Goal: Check status

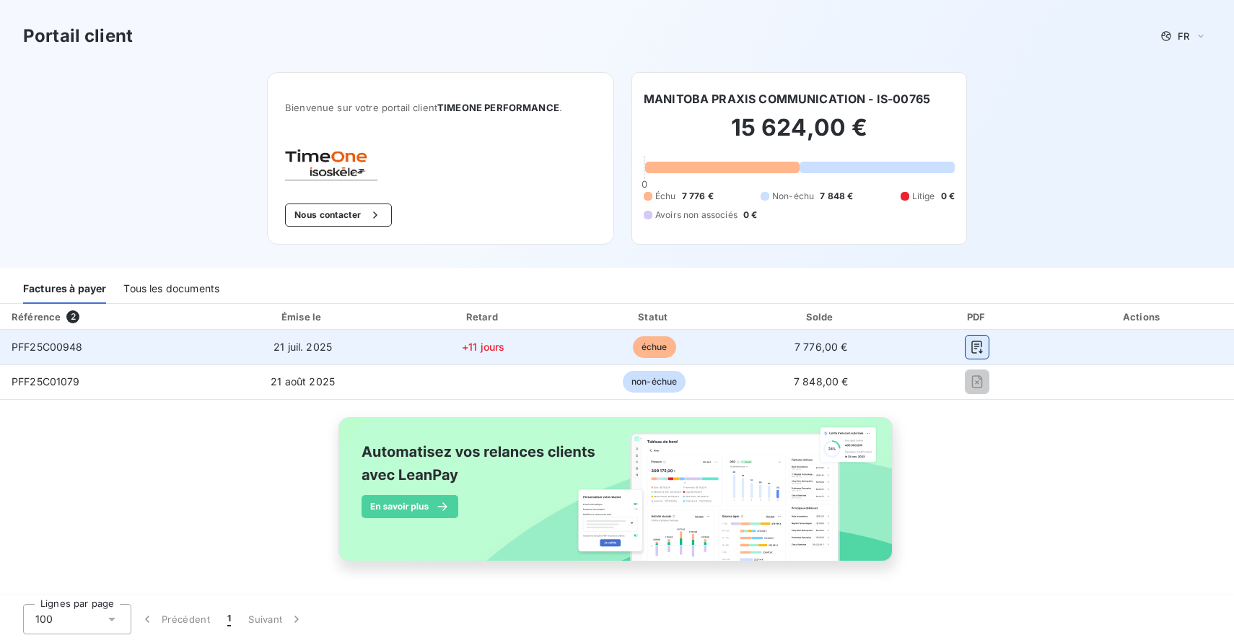
click at [973, 348] on icon "button" at bounding box center [977, 347] width 14 height 14
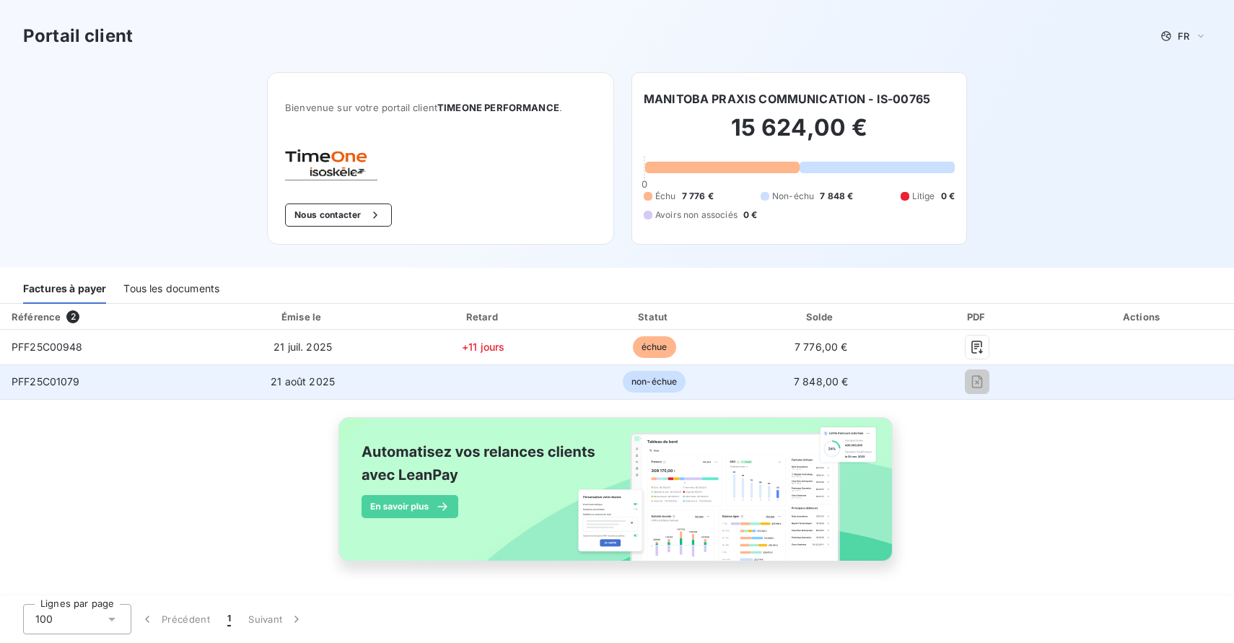
click at [350, 389] on td "21 août 2025" at bounding box center [303, 381] width 188 height 35
click at [312, 385] on span "21 août 2025" at bounding box center [303, 381] width 64 height 12
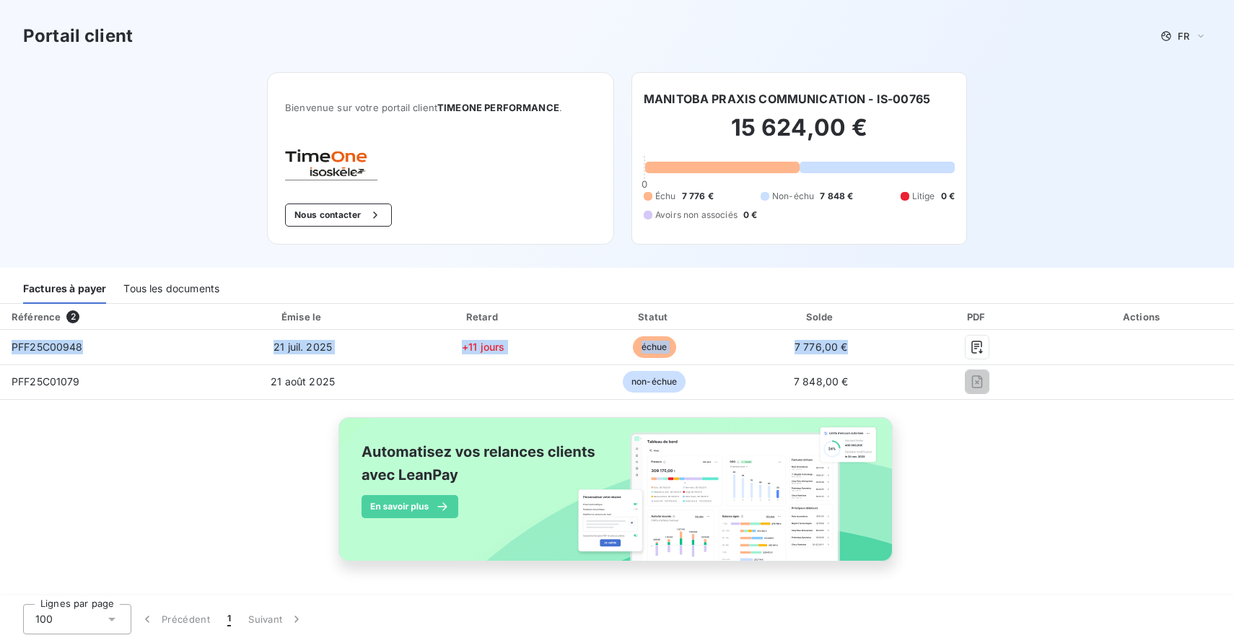
drag, startPoint x: 136, startPoint y: 369, endPoint x: -1, endPoint y: 369, distance: 137.1
click at [0, 369] on html "Portail client FR Bienvenue sur votre portail client TIMEONE PERFORMANCE . Nous…" at bounding box center [617, 321] width 1234 height 643
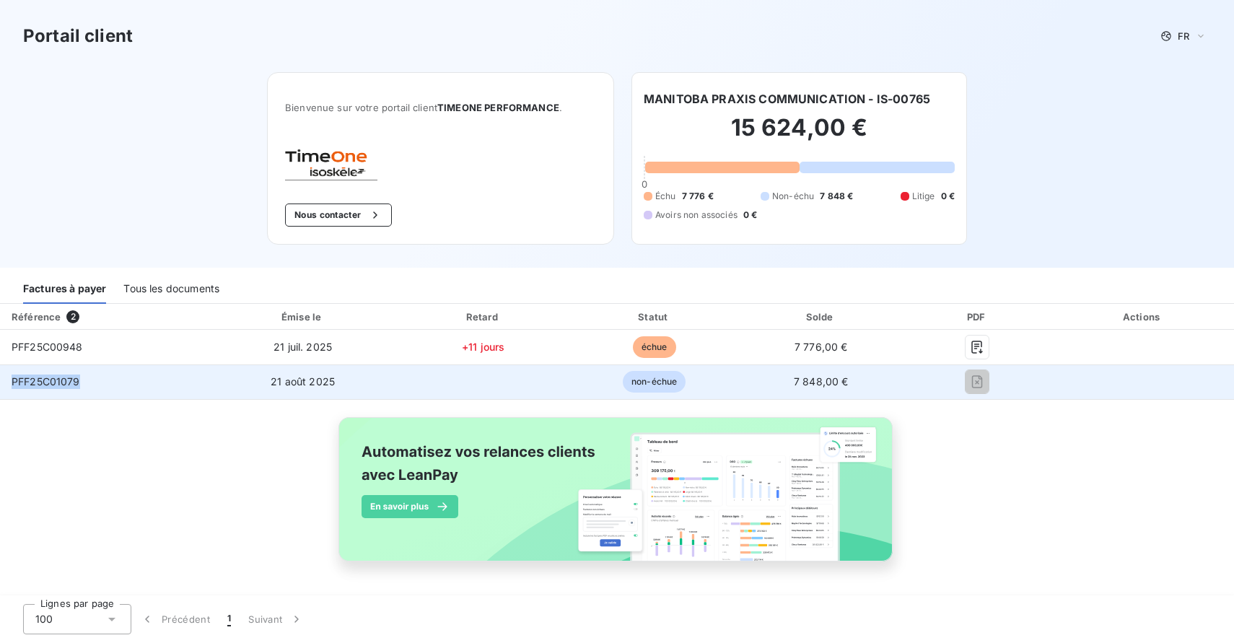
drag, startPoint x: 99, startPoint y: 380, endPoint x: 12, endPoint y: 380, distance: 87.3
click at [12, 380] on td "PFF25C01079" at bounding box center [104, 381] width 209 height 35
copy span "PFF25C01079"
click at [797, 385] on span "7 848,00 €" at bounding box center [821, 381] width 55 height 12
drag, startPoint x: 791, startPoint y: 385, endPoint x: 860, endPoint y: 385, distance: 69.3
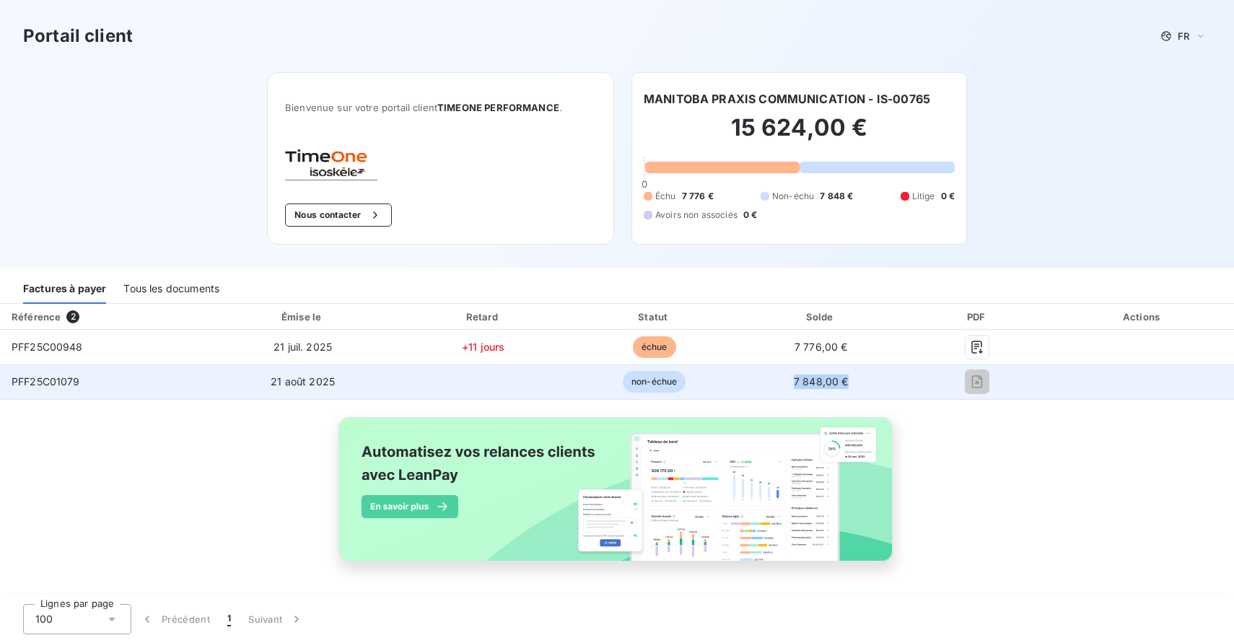
click at [860, 385] on td "7 848,00 €" at bounding box center [821, 381] width 165 height 35
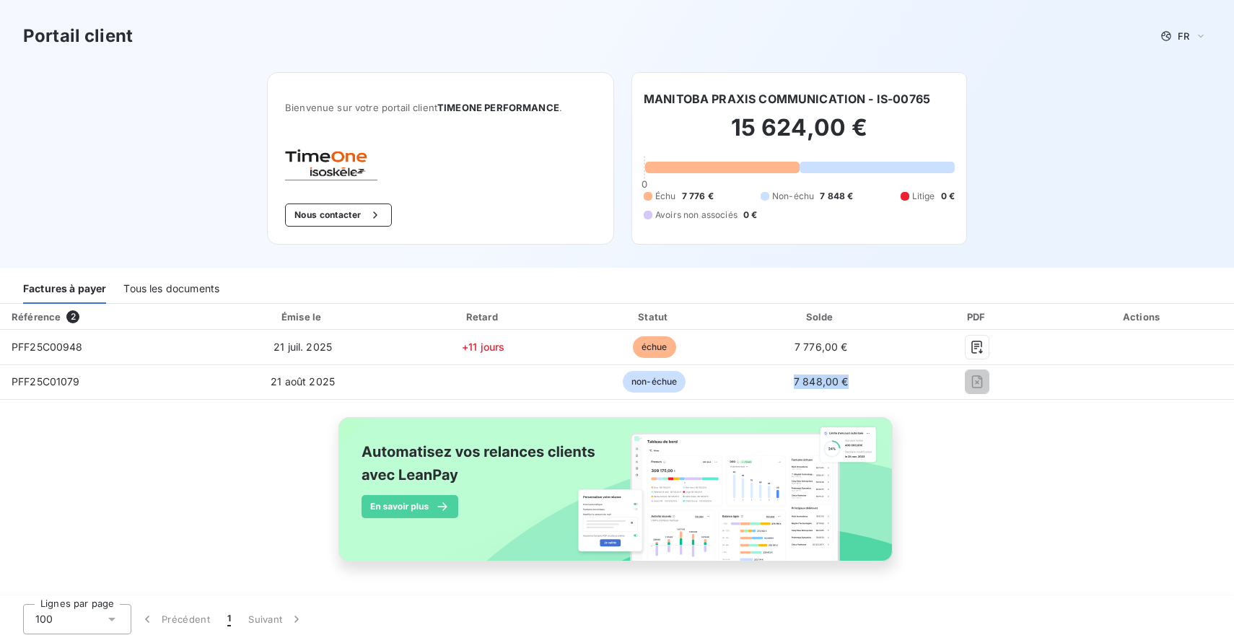
click at [166, 294] on div "Tous les documents" at bounding box center [171, 288] width 96 height 30
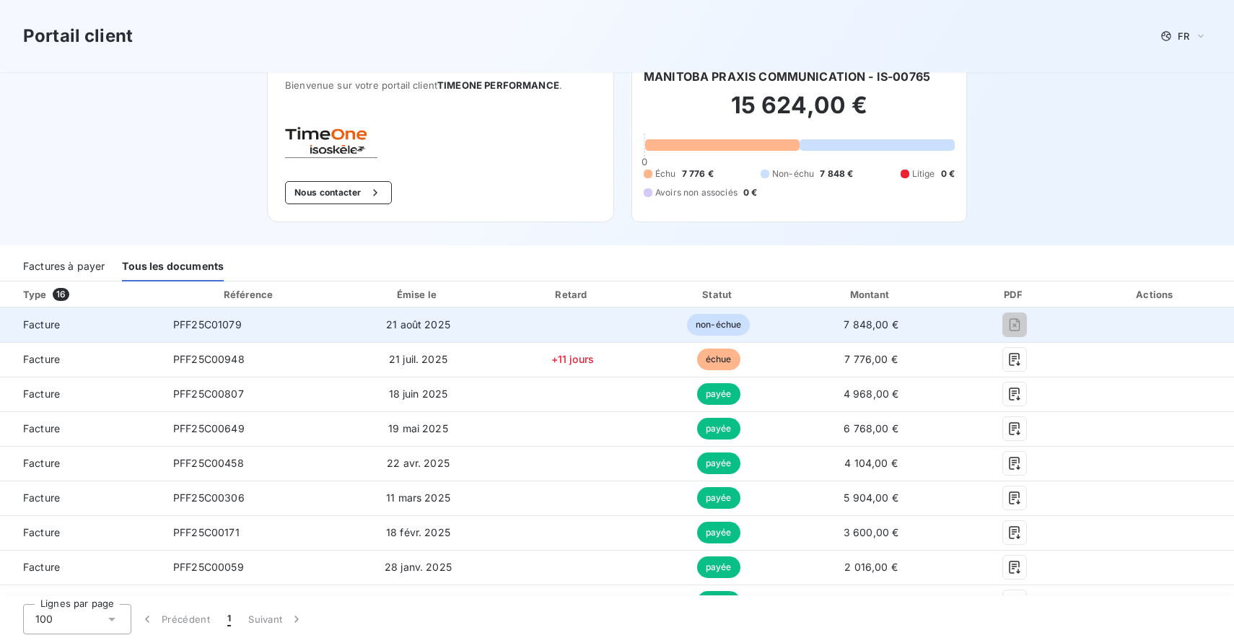
scroll to position [21, 0]
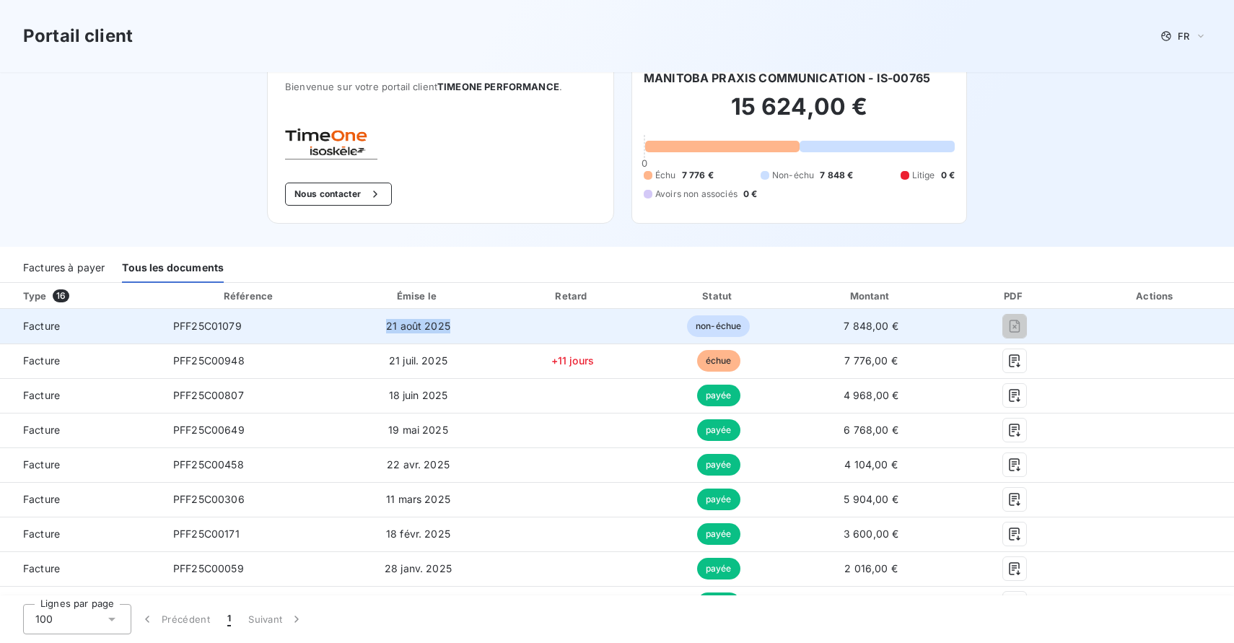
drag, startPoint x: 380, startPoint y: 324, endPoint x: 521, endPoint y: 325, distance: 141.4
click at [522, 325] on tr "Facture PFF25C01079 [DATE] non-échue 7 848,00 €" at bounding box center [617, 326] width 1234 height 35
click at [648, 320] on td "non-échue" at bounding box center [718, 326] width 144 height 35
drag, startPoint x: 838, startPoint y: 326, endPoint x: 901, endPoint y: 326, distance: 63.5
click at [901, 326] on td "7 848,00 €" at bounding box center [871, 326] width 161 height 35
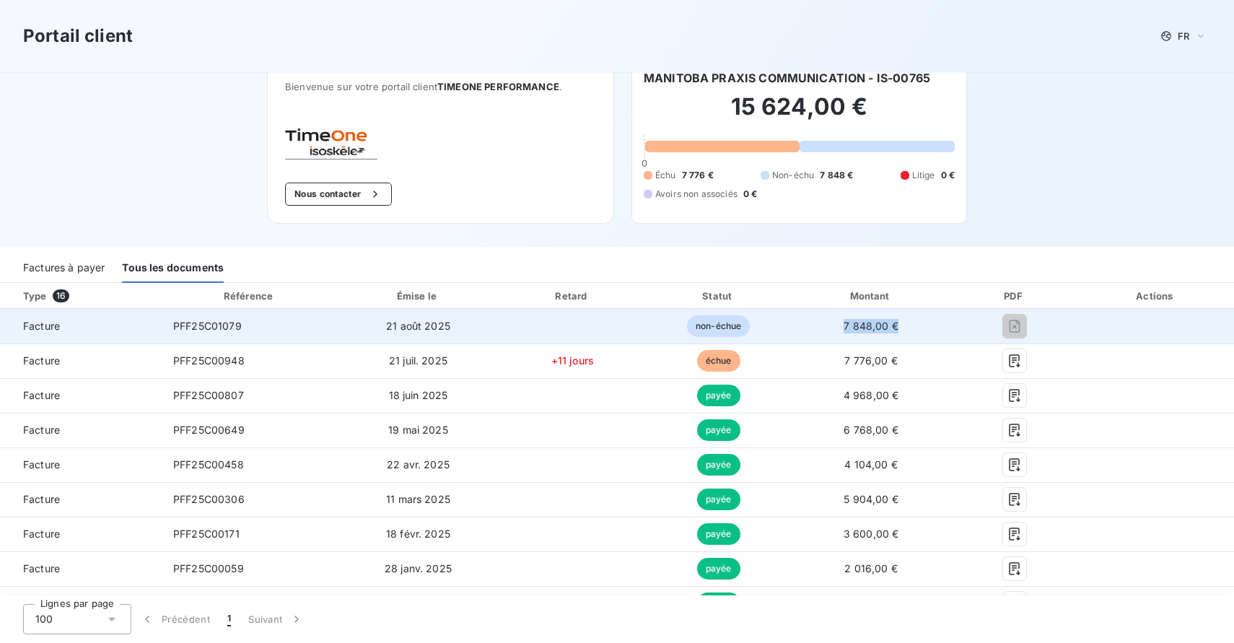
copy span "7 848,00 €"
click at [39, 333] on span "Facture" at bounding box center [81, 326] width 139 height 14
drag, startPoint x: 815, startPoint y: 316, endPoint x: 911, endPoint y: 322, distance: 96.9
click at [916, 321] on td "7 848,00 €" at bounding box center [871, 326] width 161 height 35
drag, startPoint x: 911, startPoint y: 322, endPoint x: 838, endPoint y: 327, distance: 73.8
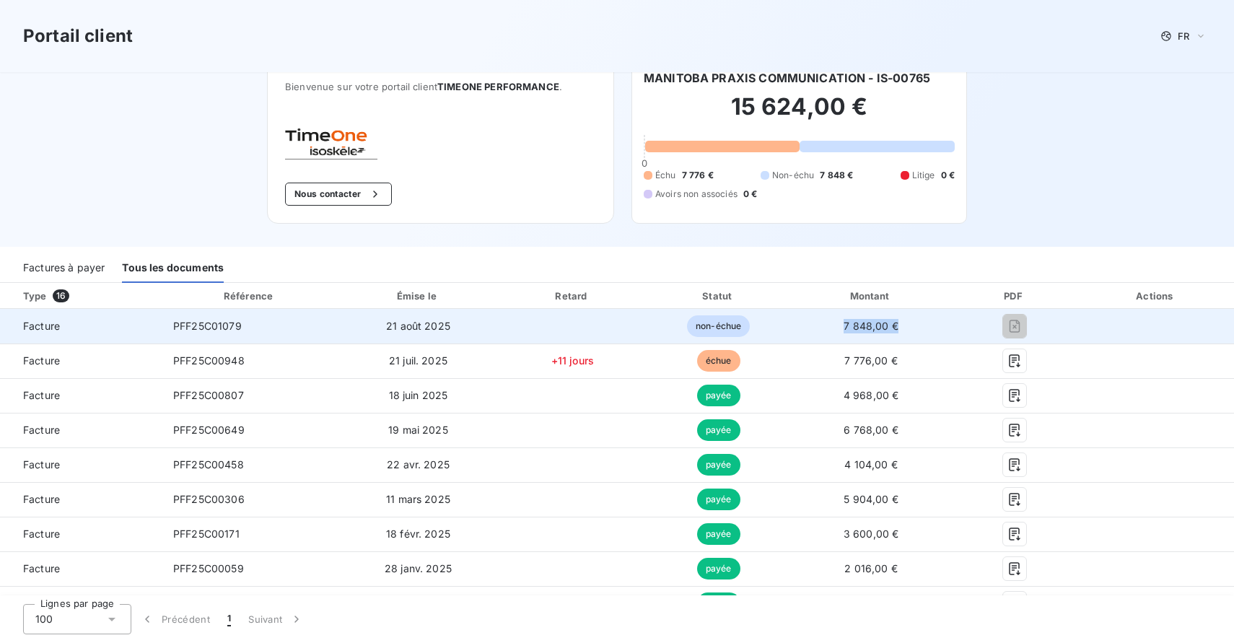
click at [838, 327] on td "7 848,00 €" at bounding box center [871, 326] width 161 height 35
copy span "7 848,00 €"
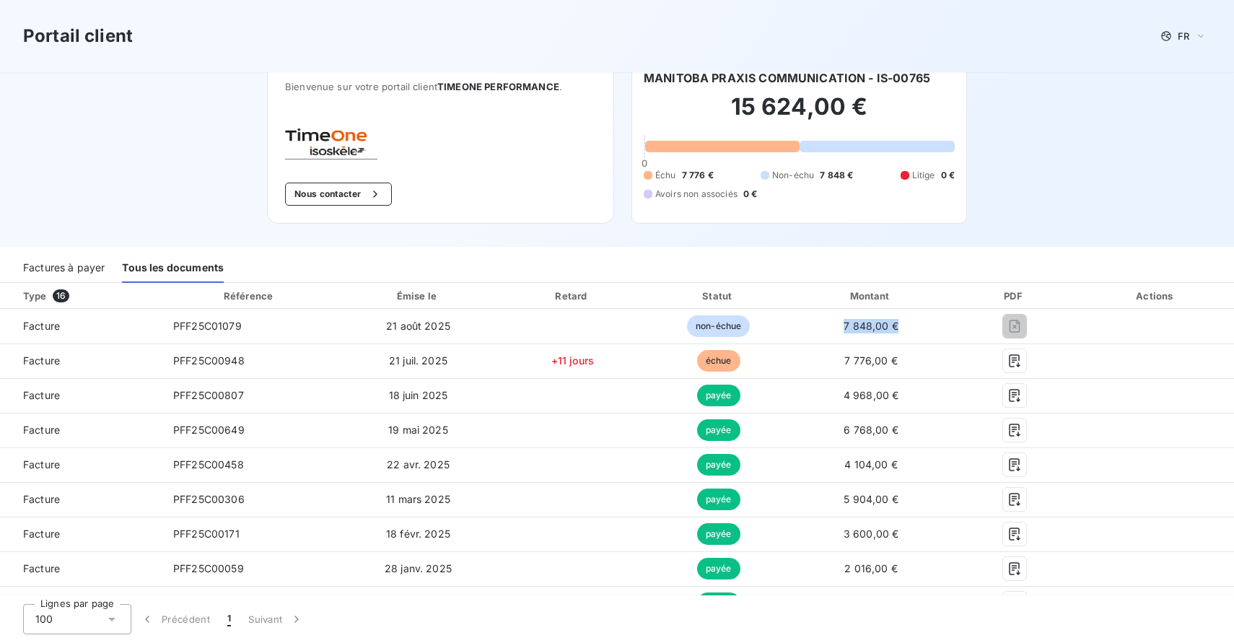
scroll to position [0, 0]
